Goal: Find specific page/section: Find specific page/section

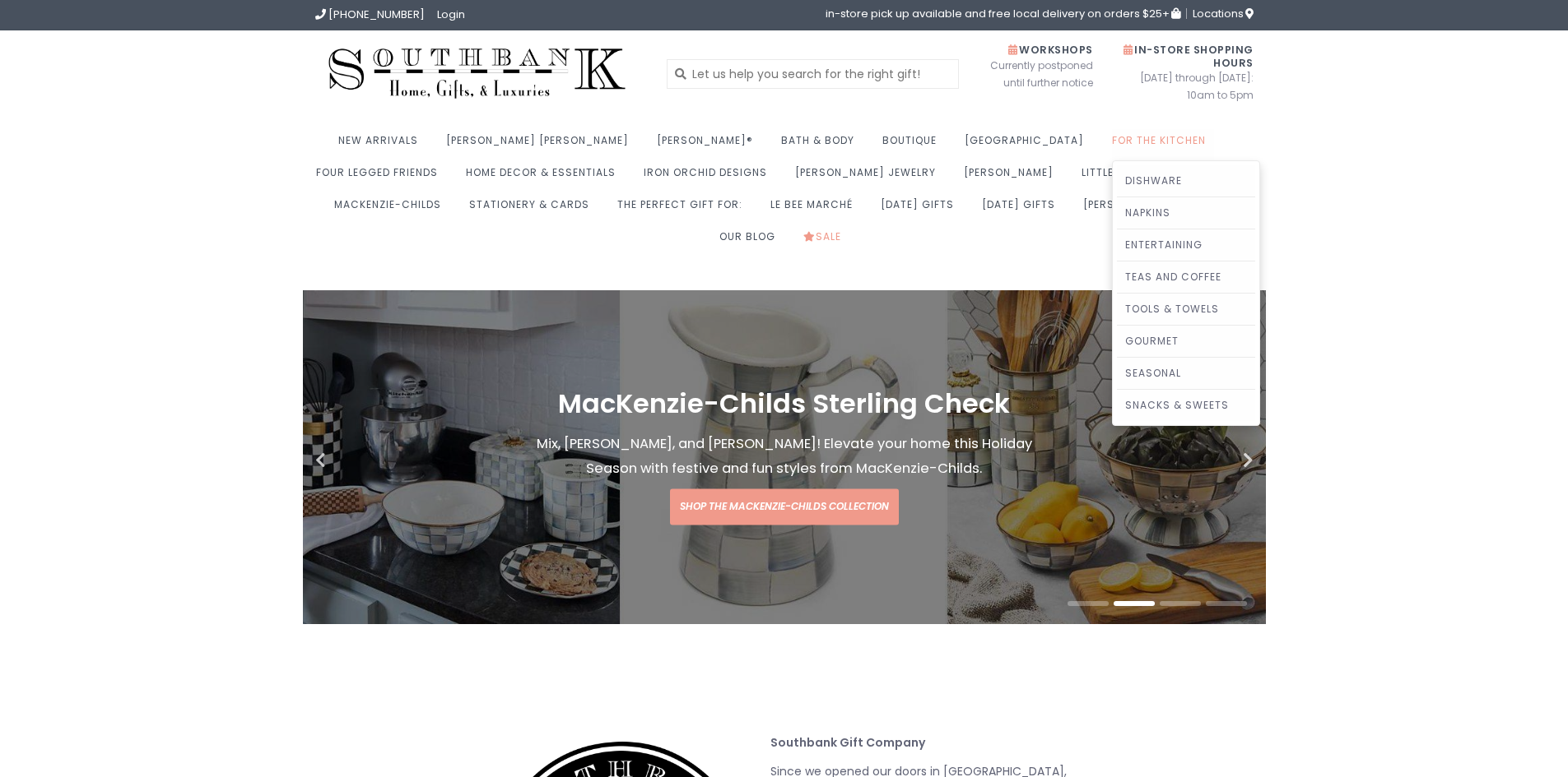
click at [1112, 136] on link "For the Kitchen" at bounding box center [1162, 145] width 102 height 32
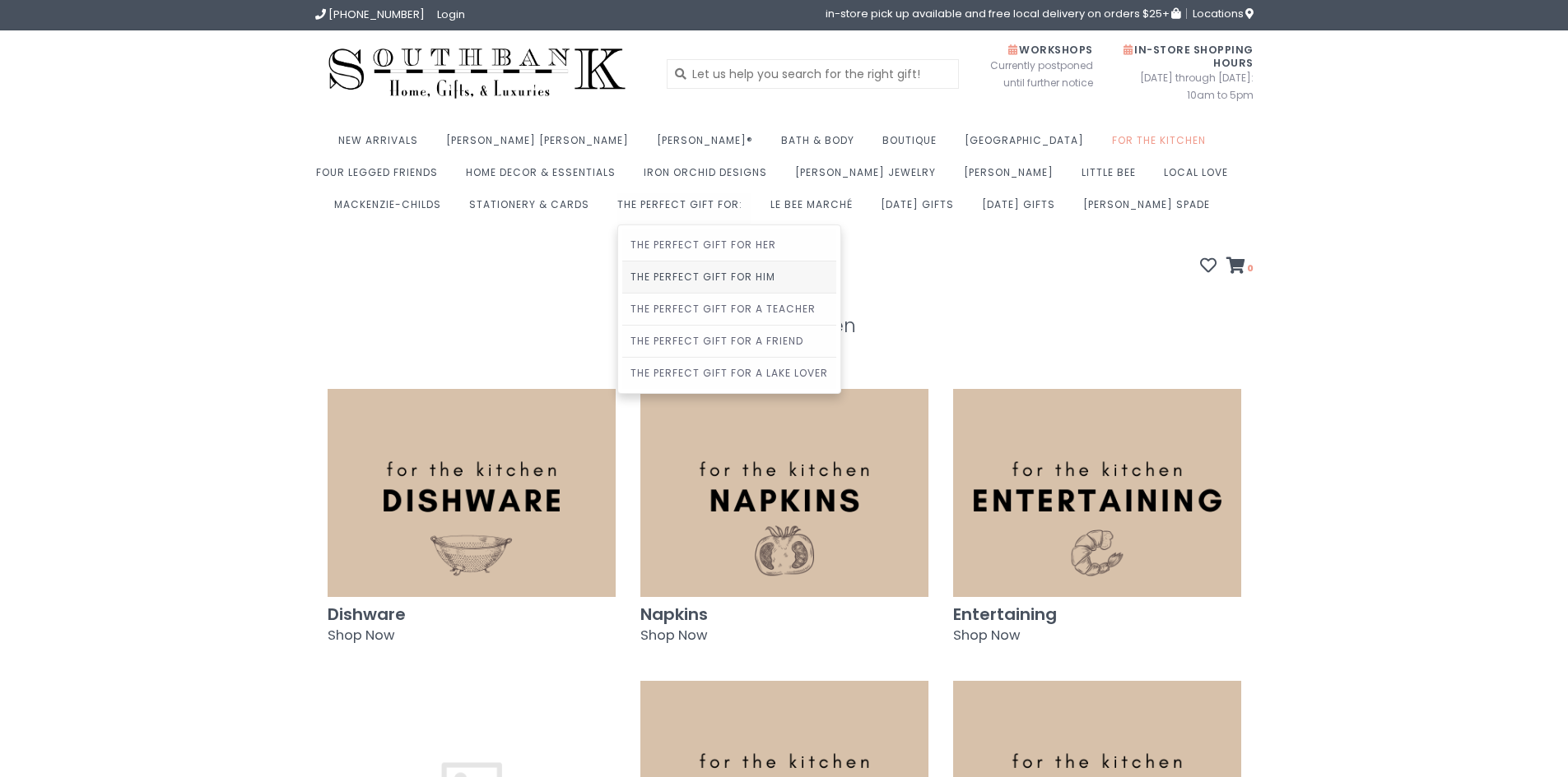
click at [622, 279] on link "The Perfect Gift For Him" at bounding box center [729, 277] width 214 height 31
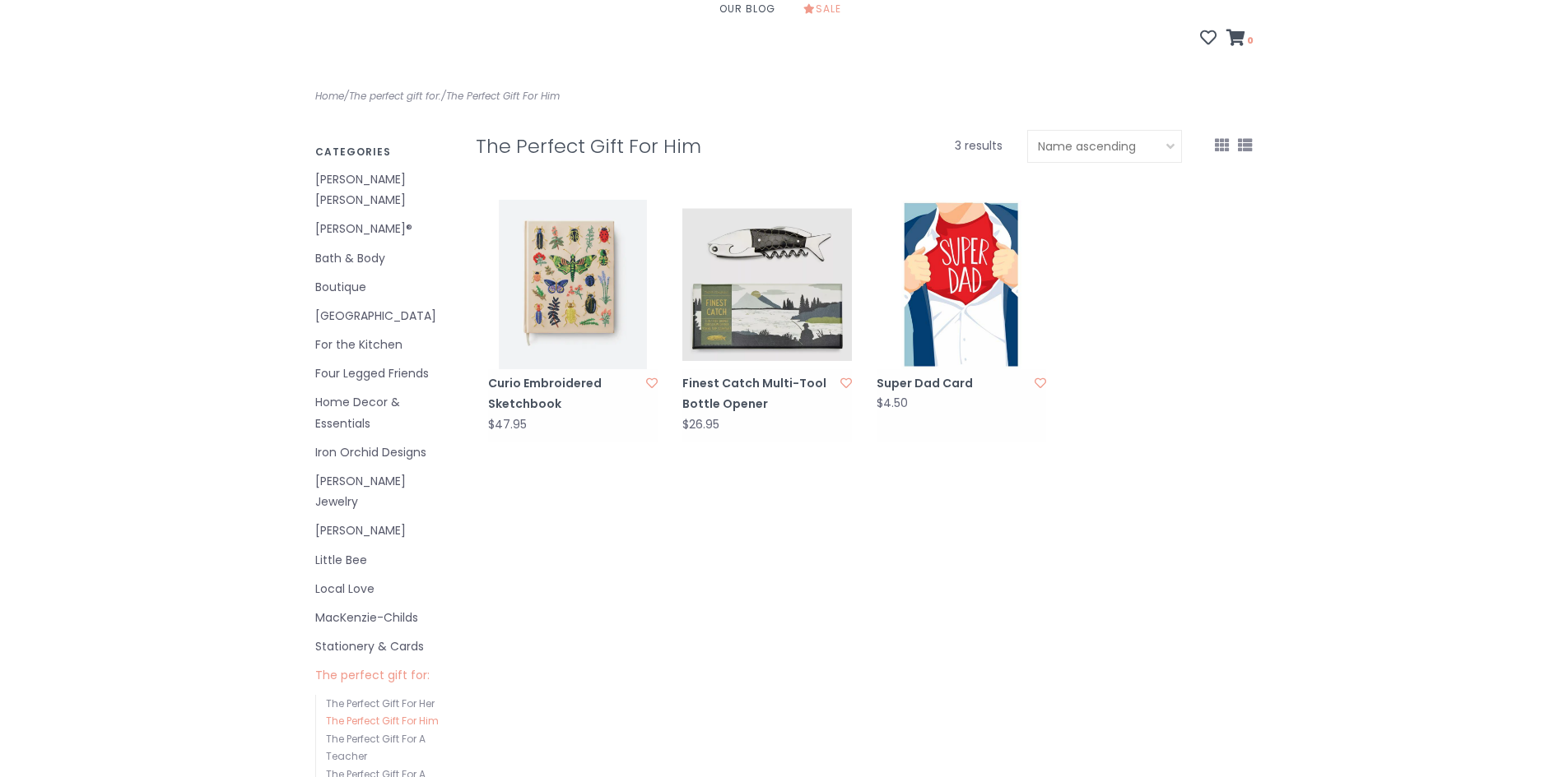
scroll to position [229, 0]
click at [360, 248] on link "Bath & Body" at bounding box center [383, 257] width 136 height 20
